Goal: Check status: Check status

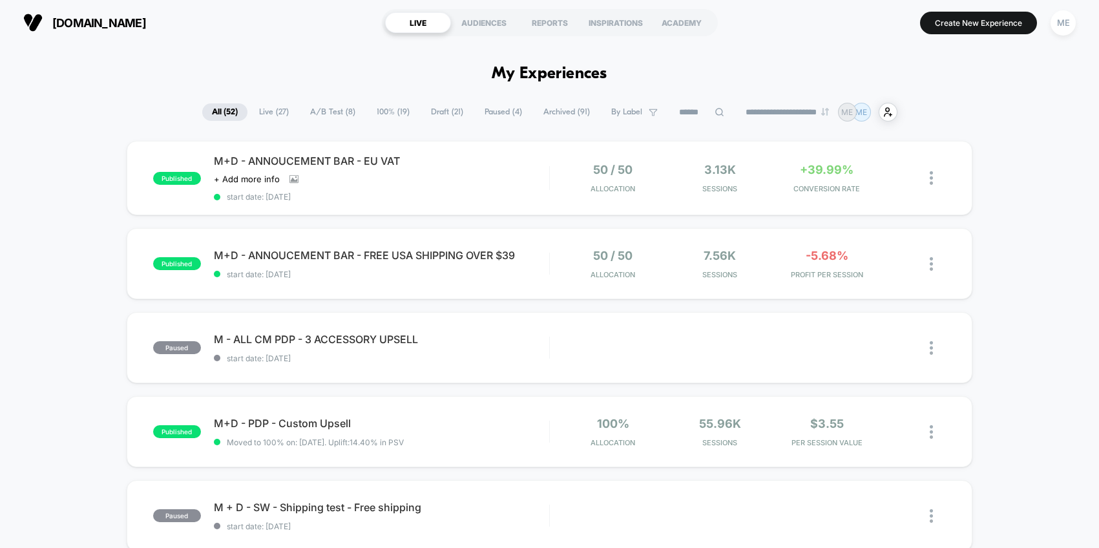
click at [377, 110] on span "100% ( 19 )" at bounding box center [393, 111] width 52 height 17
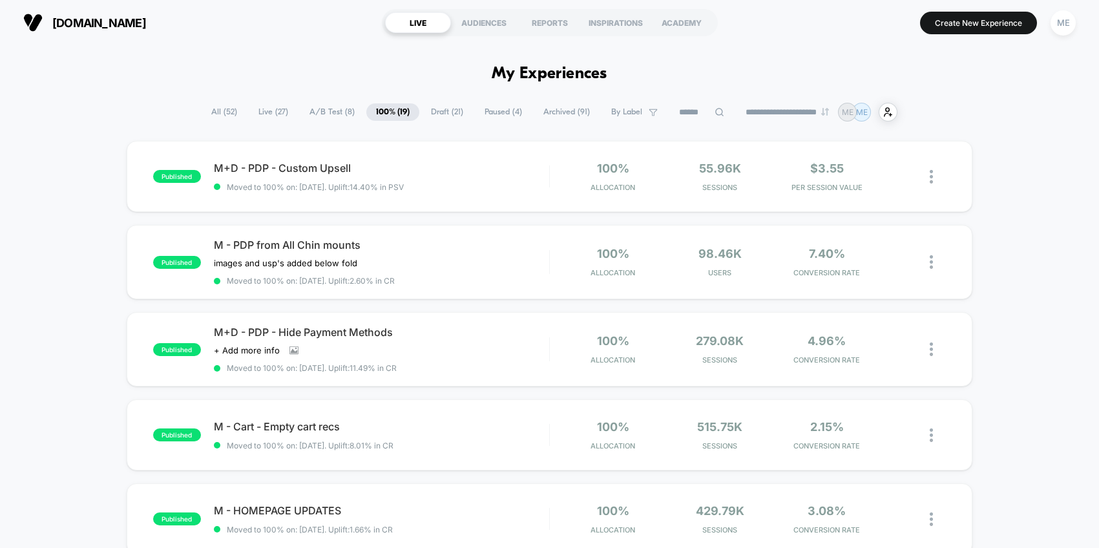
click at [335, 111] on span "A/B Test ( 8 )" at bounding box center [332, 111] width 65 height 17
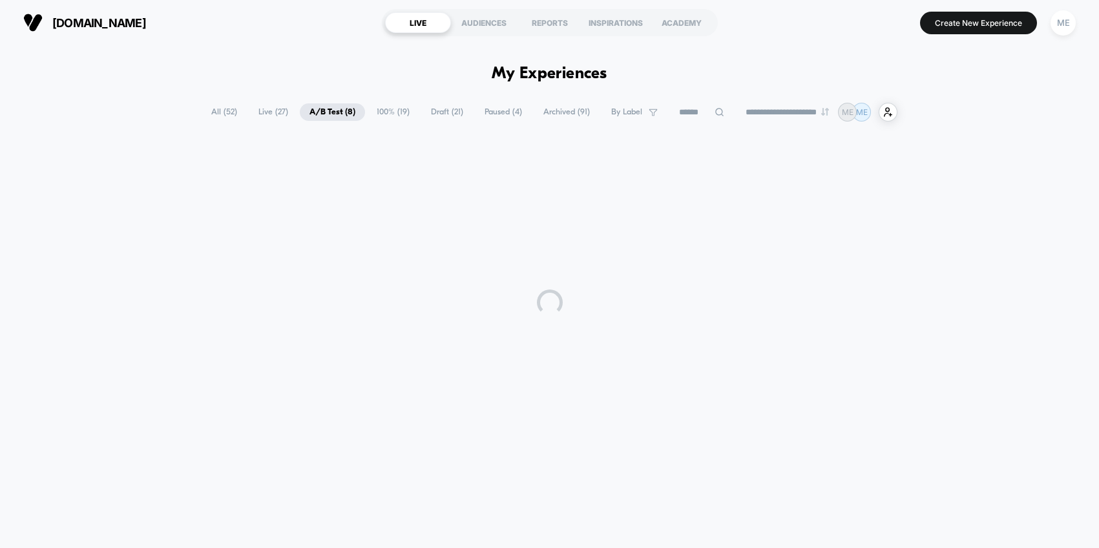
click at [383, 101] on div "**********" at bounding box center [549, 290] width 1099 height 490
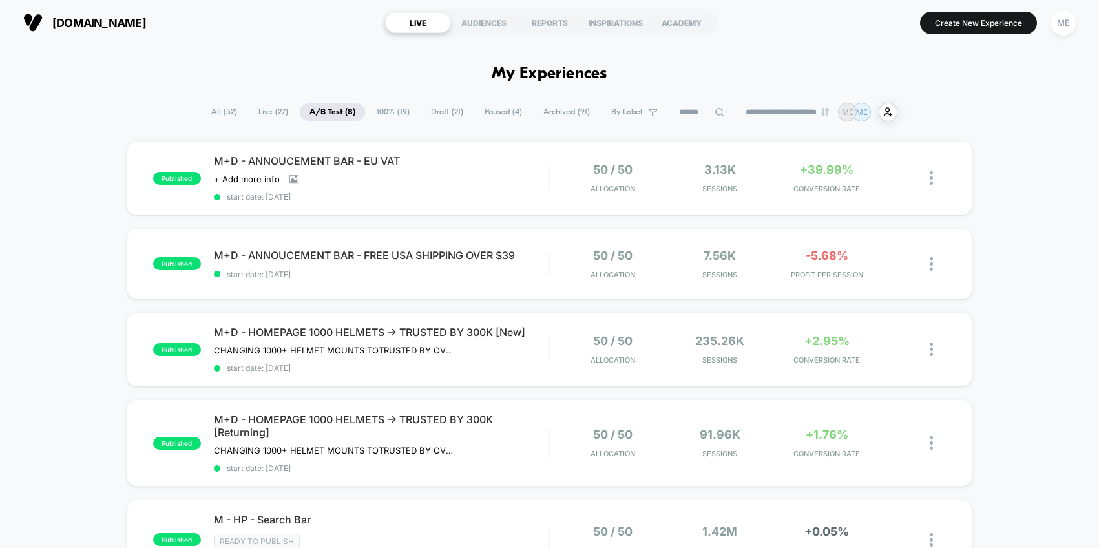
click at [389, 116] on span "100% ( 19 )" at bounding box center [393, 111] width 52 height 17
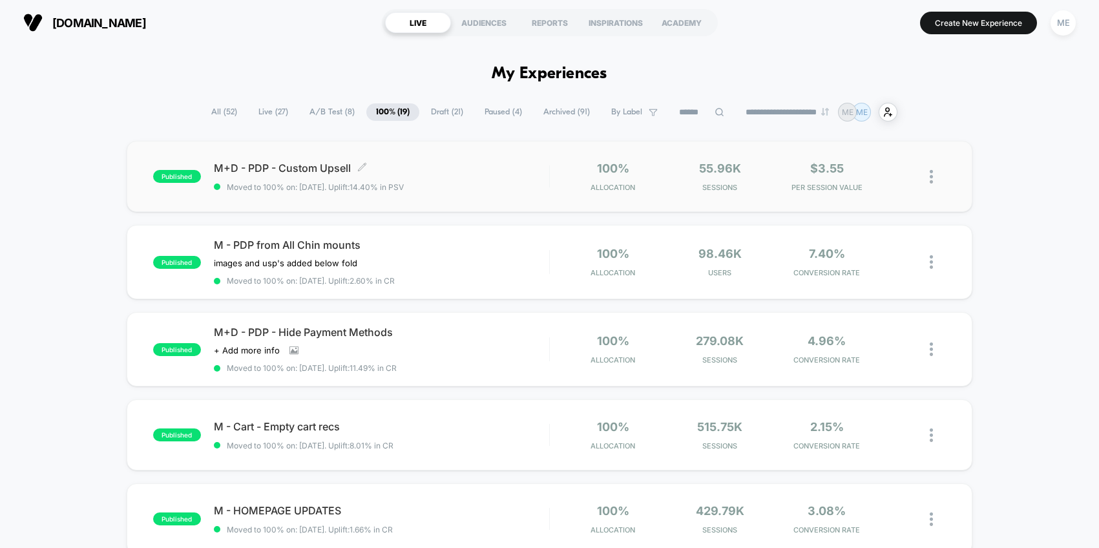
click at [403, 180] on div "M+D - PDP - Custom Upsell Click to edit experience details Click to edit experi…" at bounding box center [381, 177] width 335 height 30
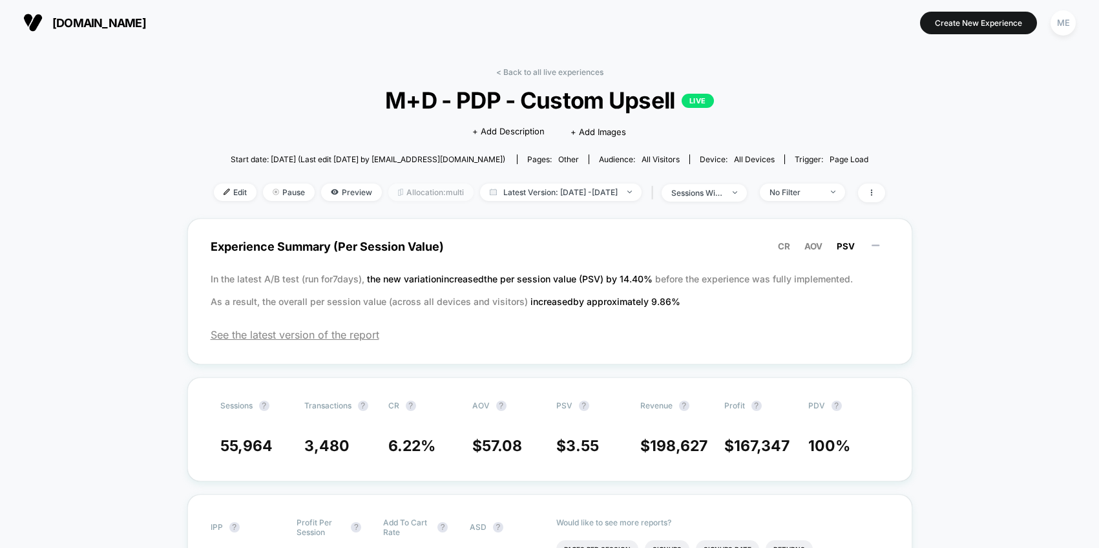
click at [388, 195] on span "Allocation: multi" at bounding box center [430, 192] width 85 height 17
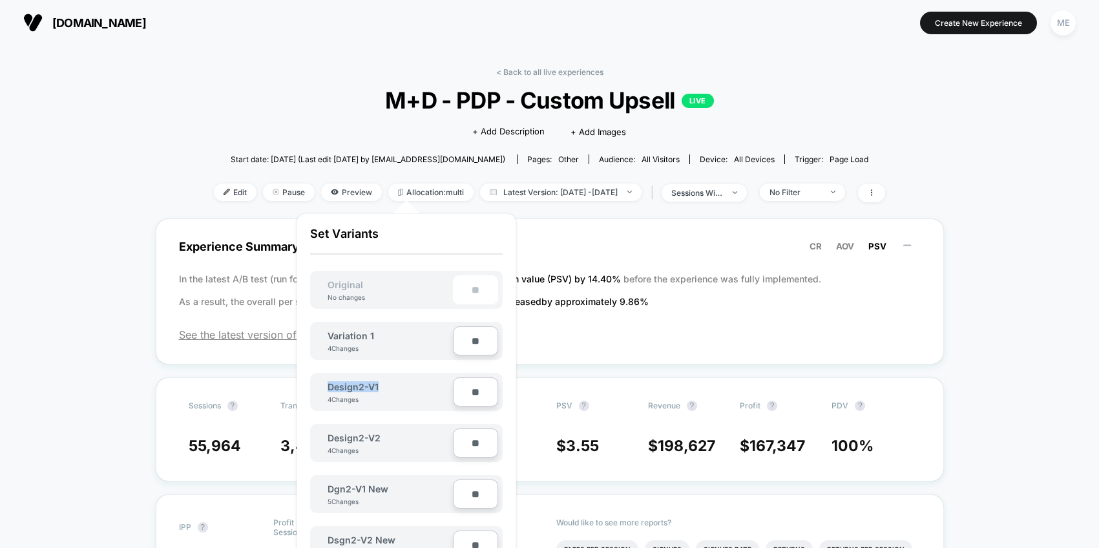
drag, startPoint x: 388, startPoint y: 387, endPoint x: 324, endPoint y: 387, distance: 64.6
click at [324, 387] on div "Design2-V1 4 Changes" at bounding box center [384, 392] width 138 height 28
copy span "Design2-V1"
click at [214, 120] on div "< Back to all live experiences M+D - PDP - Custom Upsell LIVE Click to edit exp…" at bounding box center [550, 142] width 672 height 151
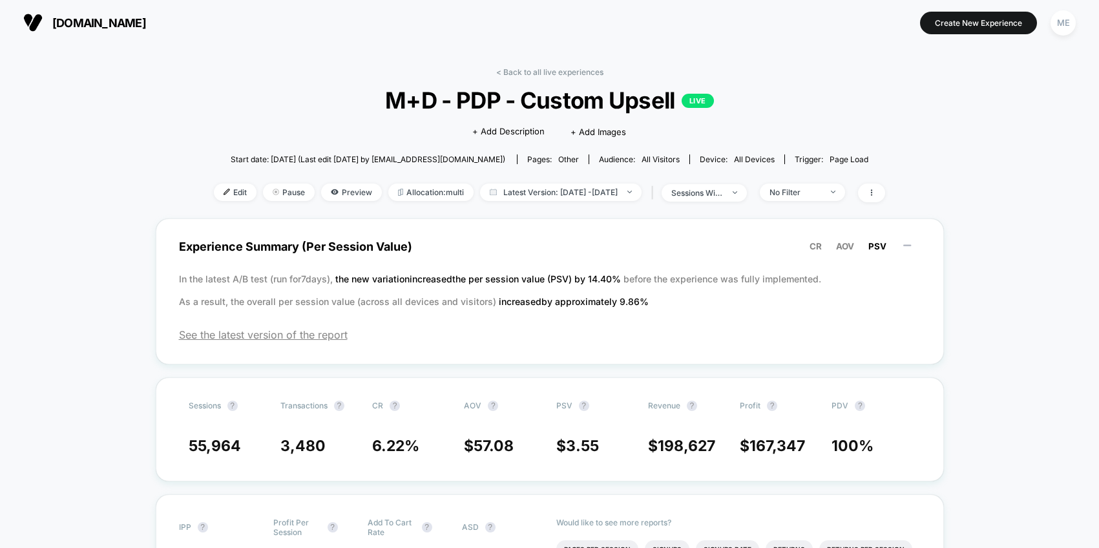
scroll to position [112, 0]
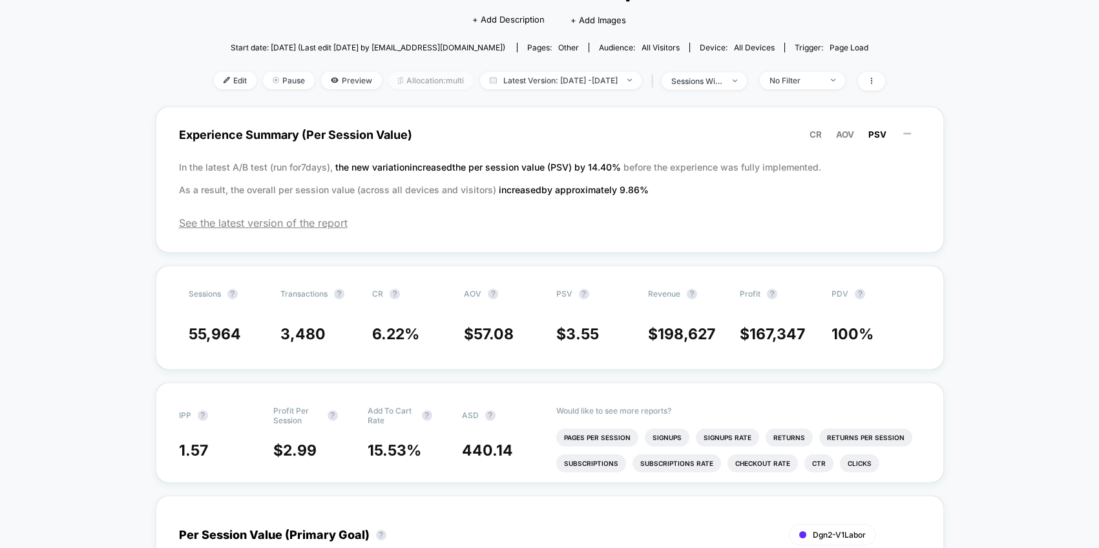
click at [398, 83] on span "Allocation: multi" at bounding box center [430, 80] width 85 height 17
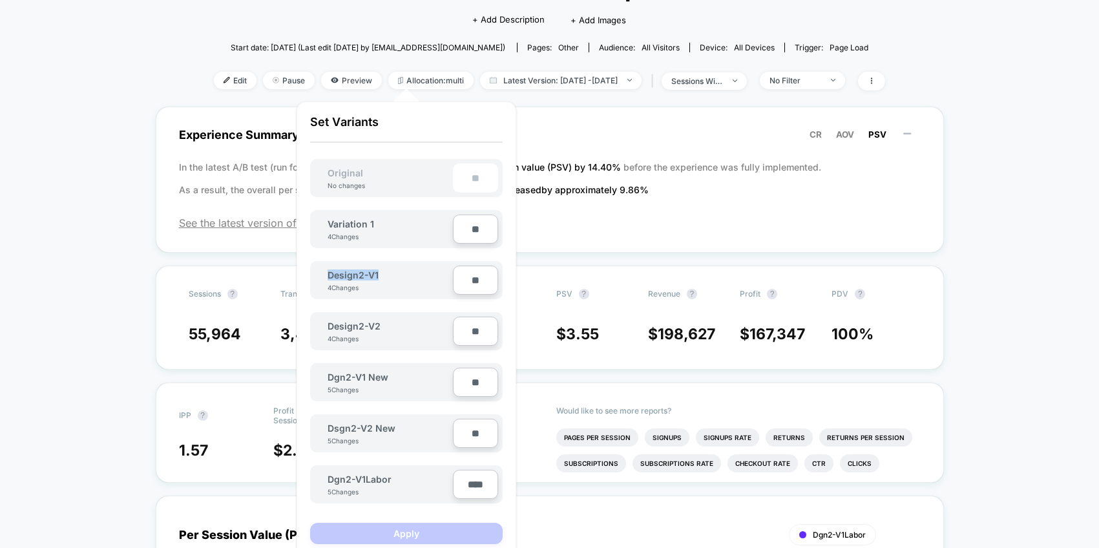
drag, startPoint x: 386, startPoint y: 275, endPoint x: 321, endPoint y: 275, distance: 64.6
click at [321, 275] on div "Design2-V1 4 Changes" at bounding box center [384, 280] width 138 height 28
copy span "Design2-V1"
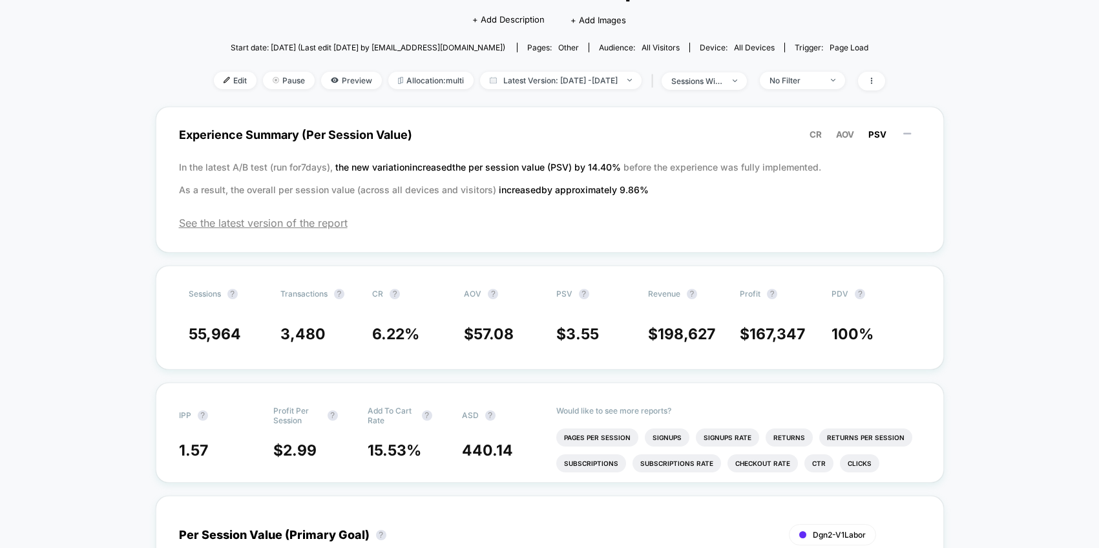
scroll to position [0, 0]
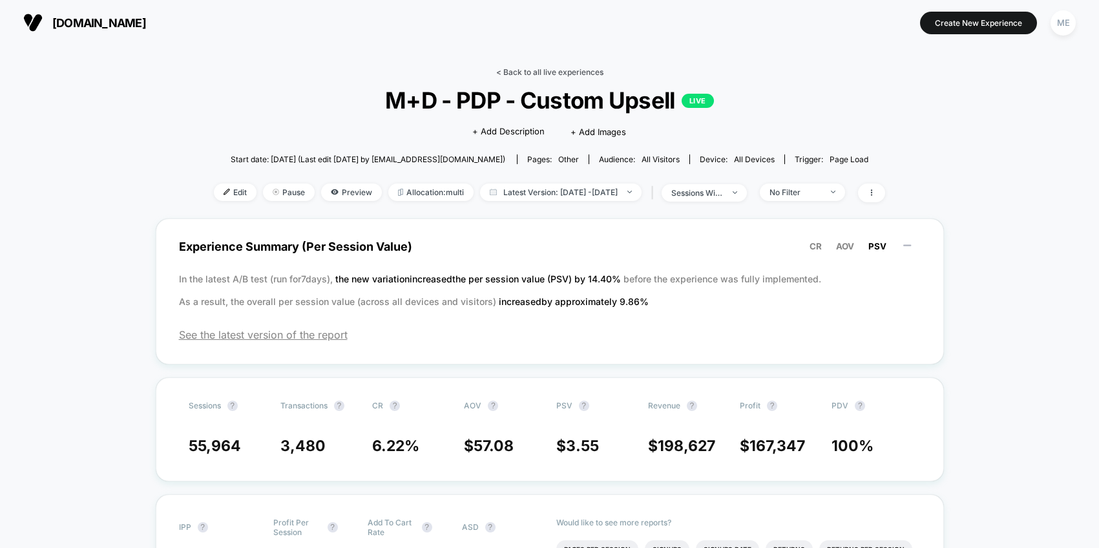
click at [517, 70] on link "< Back to all live experiences" at bounding box center [549, 72] width 107 height 10
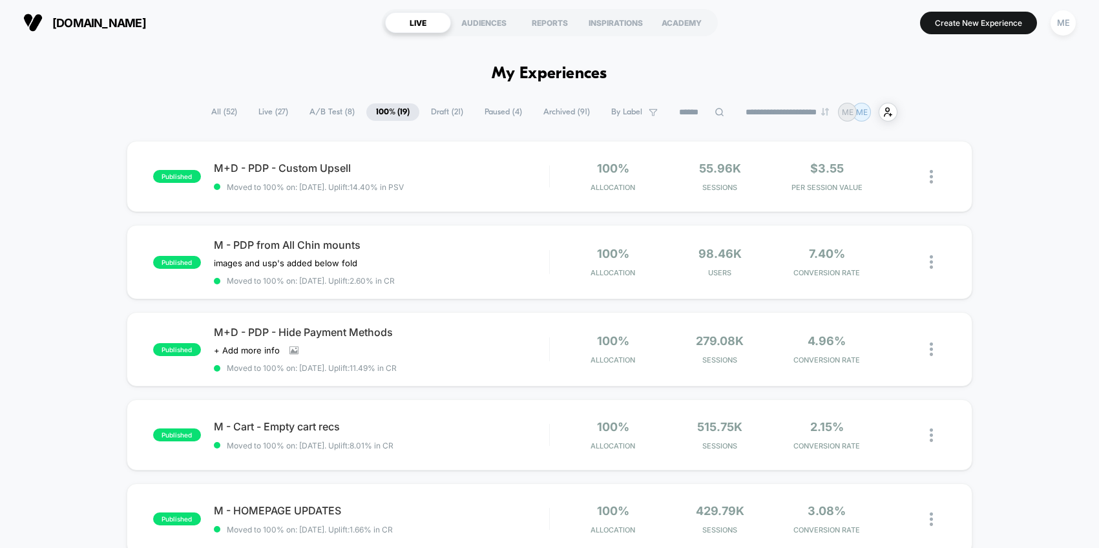
click at [328, 111] on span "A/B Test ( 8 )" at bounding box center [332, 111] width 65 height 17
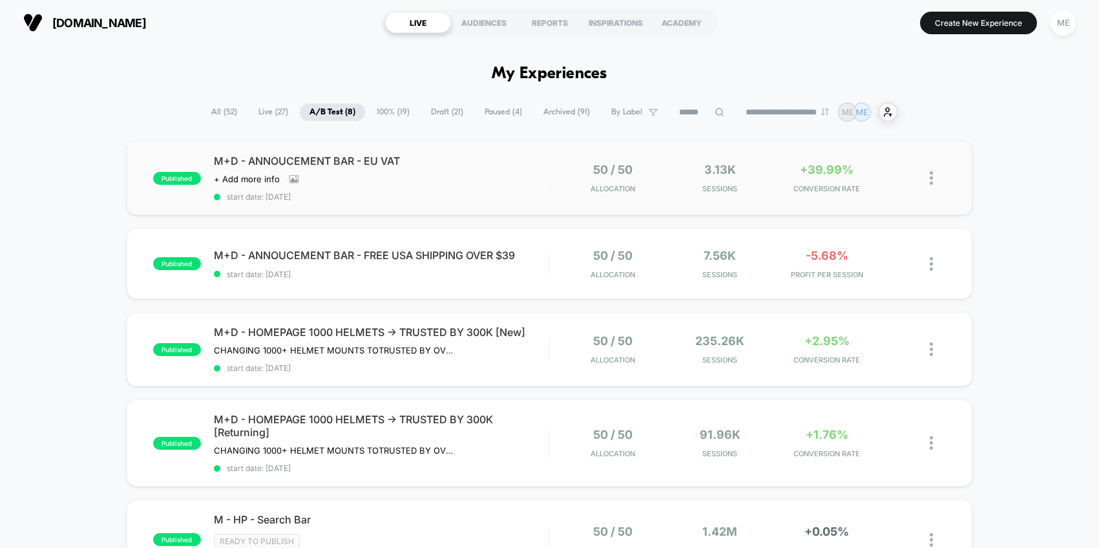
click at [478, 195] on span "start date: [DATE]" at bounding box center [381, 197] width 335 height 10
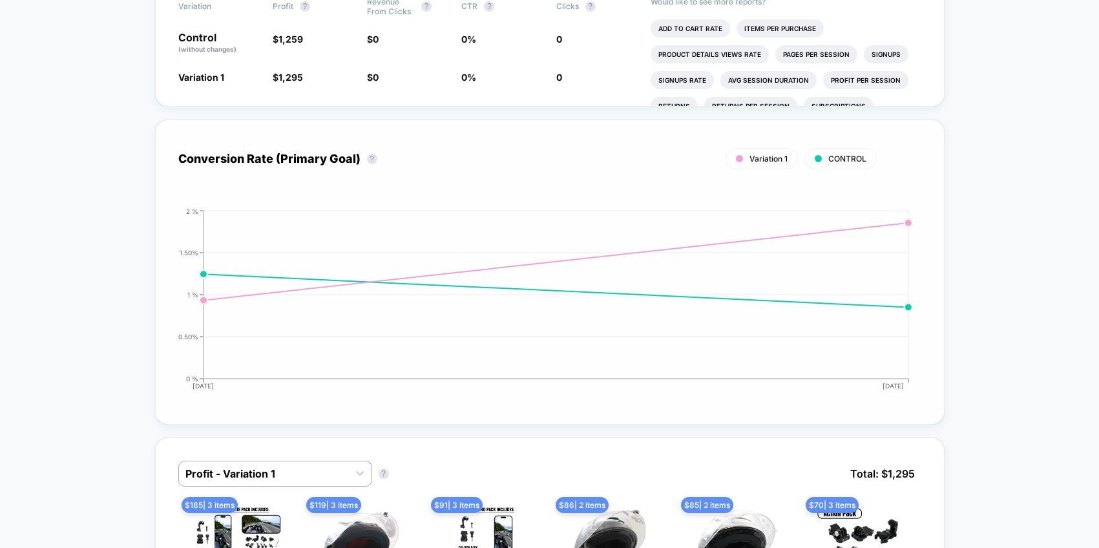
scroll to position [1068, 0]
